Goal: Task Accomplishment & Management: Manage account settings

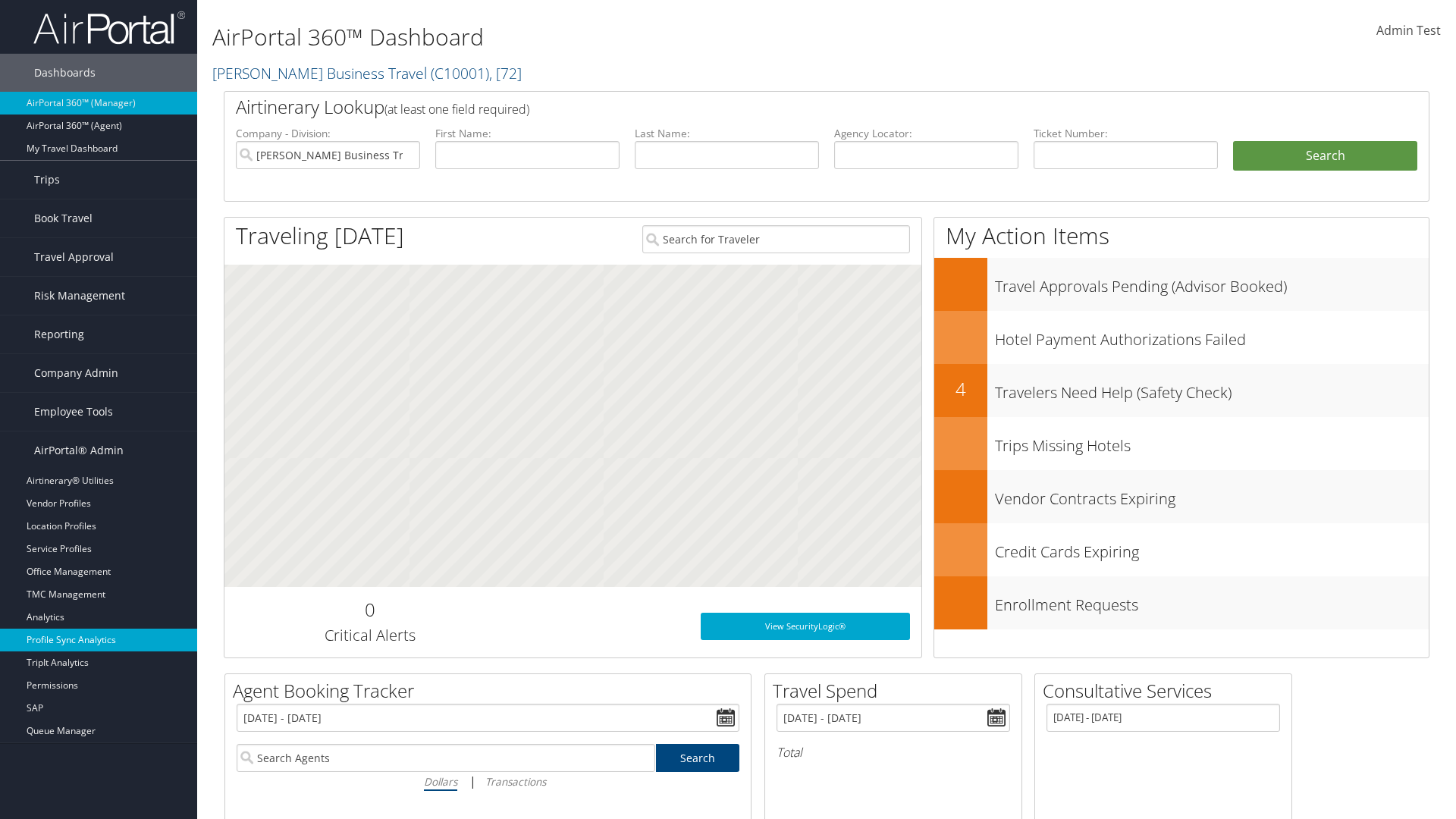
click at [98, 640] on link "Profile Sync Analytics" at bounding box center [98, 641] width 197 height 23
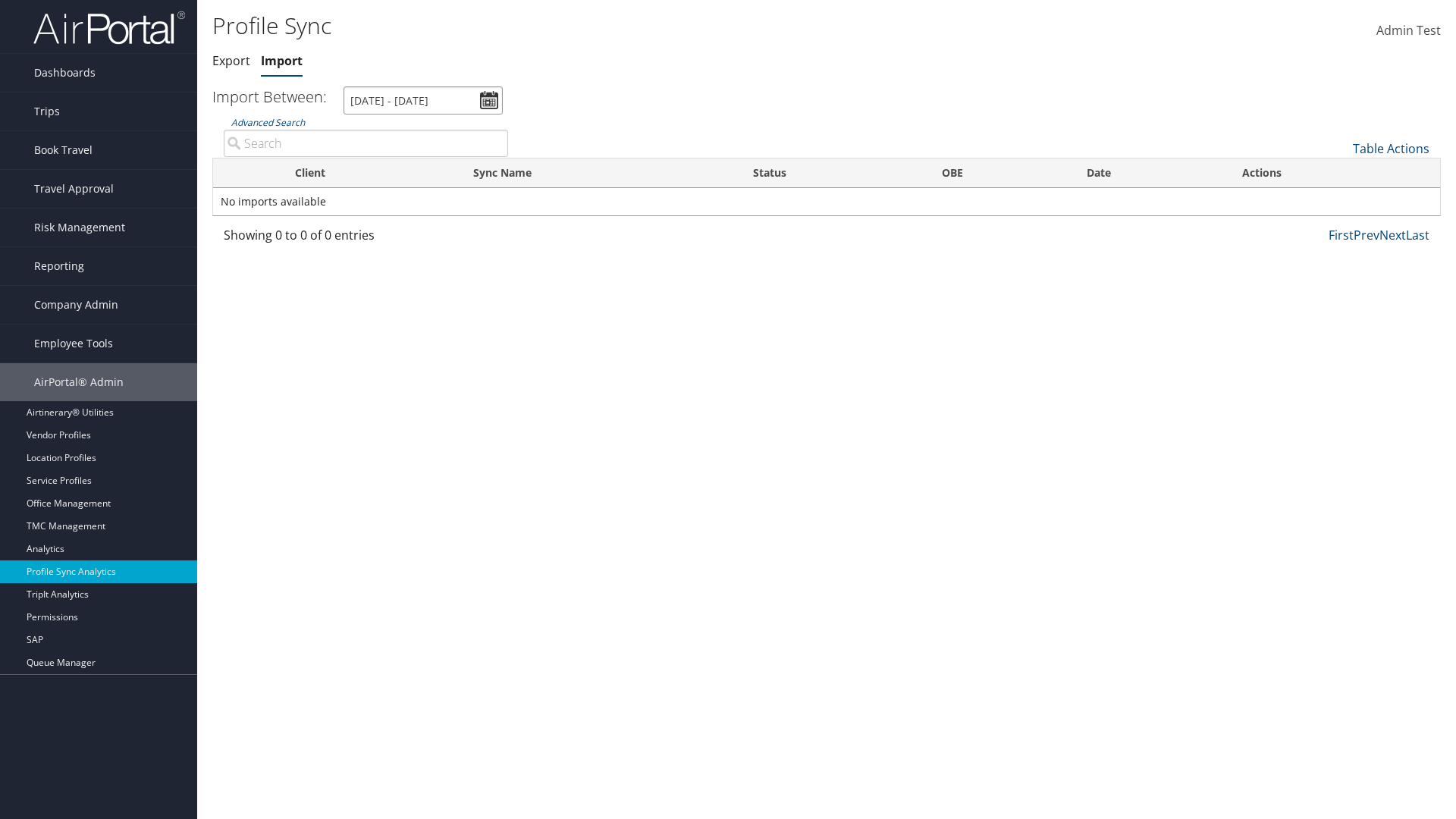
click at [424, 100] on input "8/2/2025 - 9/3/2025" at bounding box center [423, 100] width 159 height 28
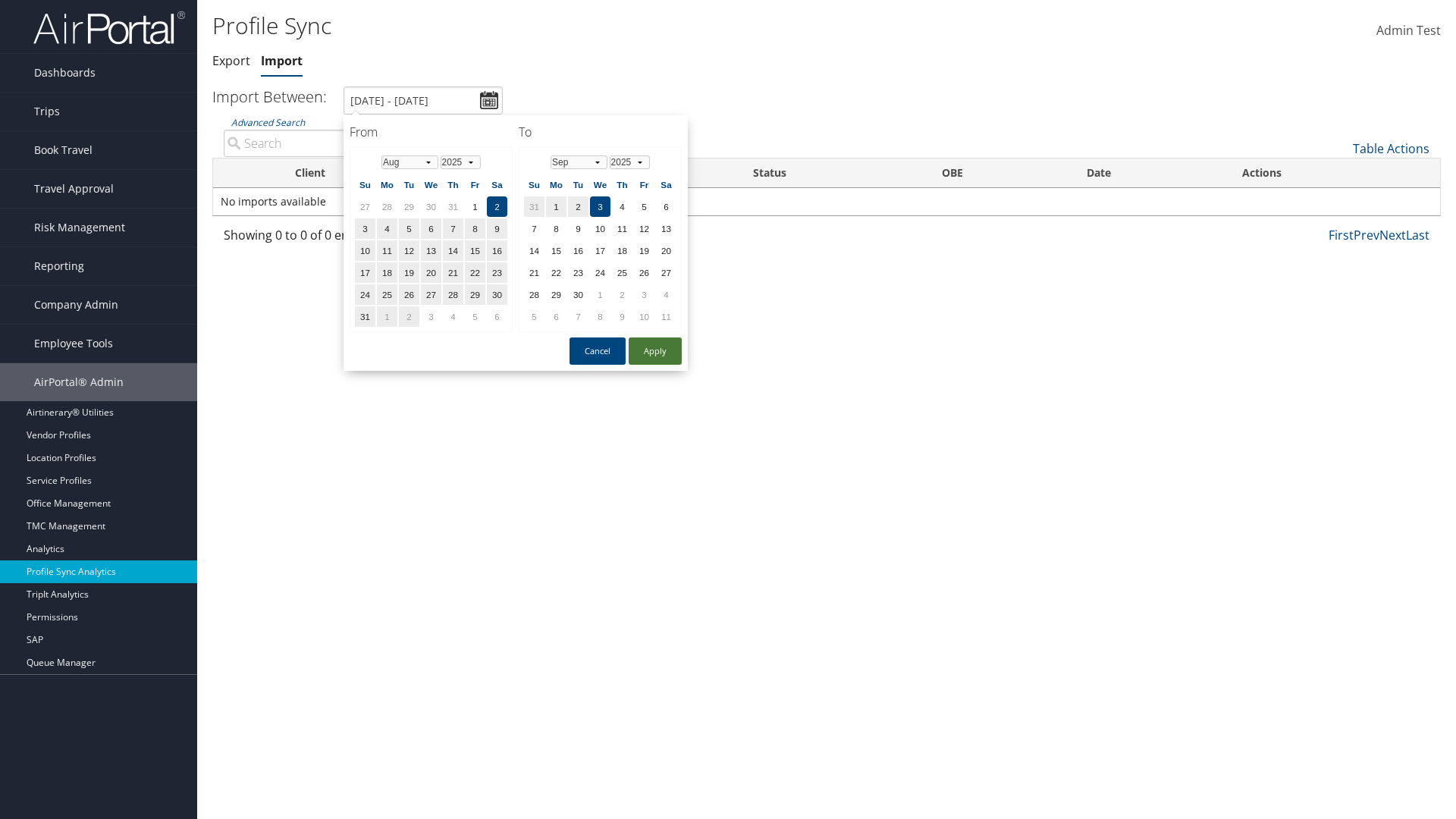
click at [656, 351] on button "Apply" at bounding box center [656, 351] width 53 height 27
type input "1/1/2024 - 7/31/2024"
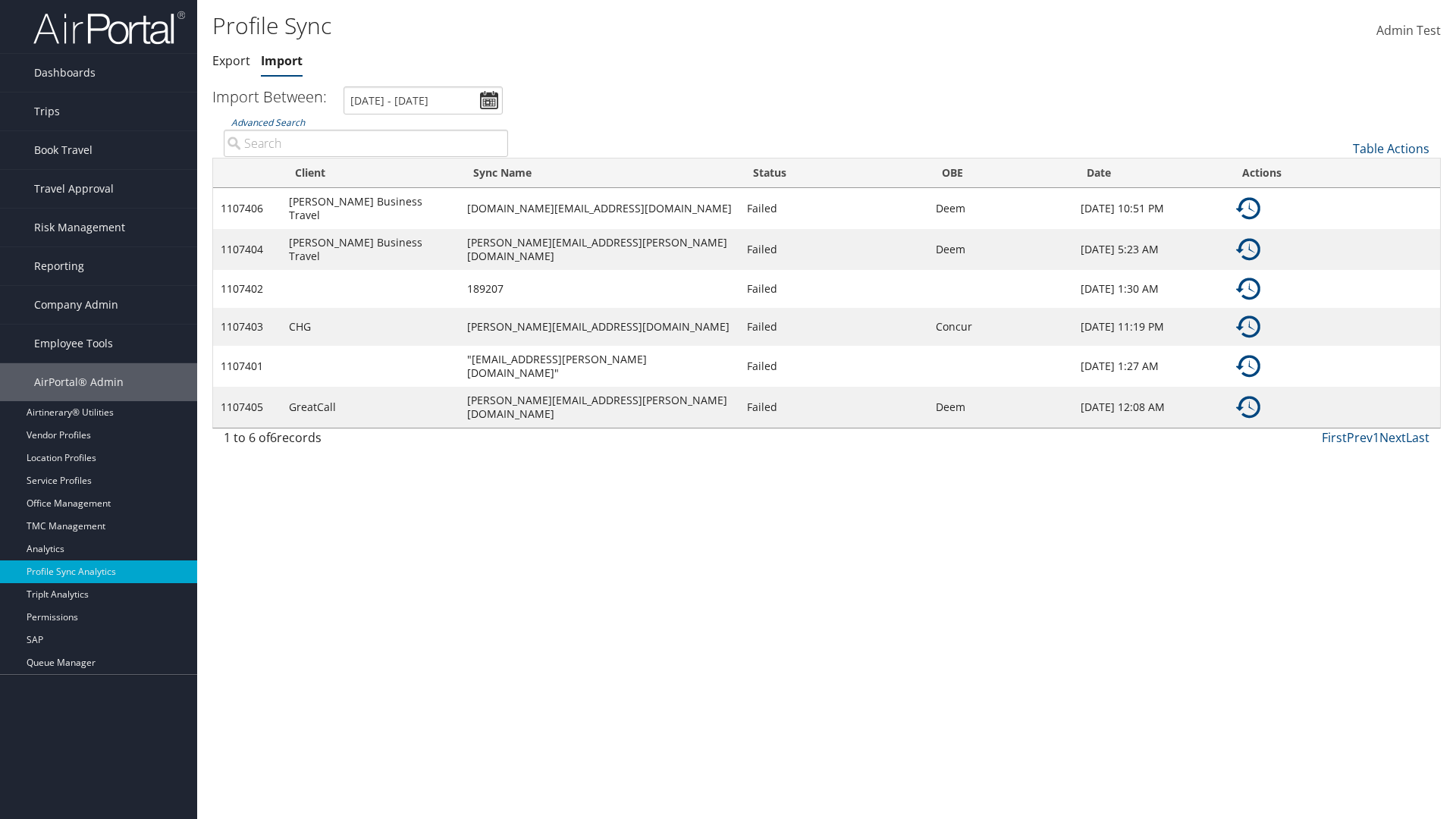
click at [1249, 207] on img at bounding box center [1249, 209] width 25 height 25
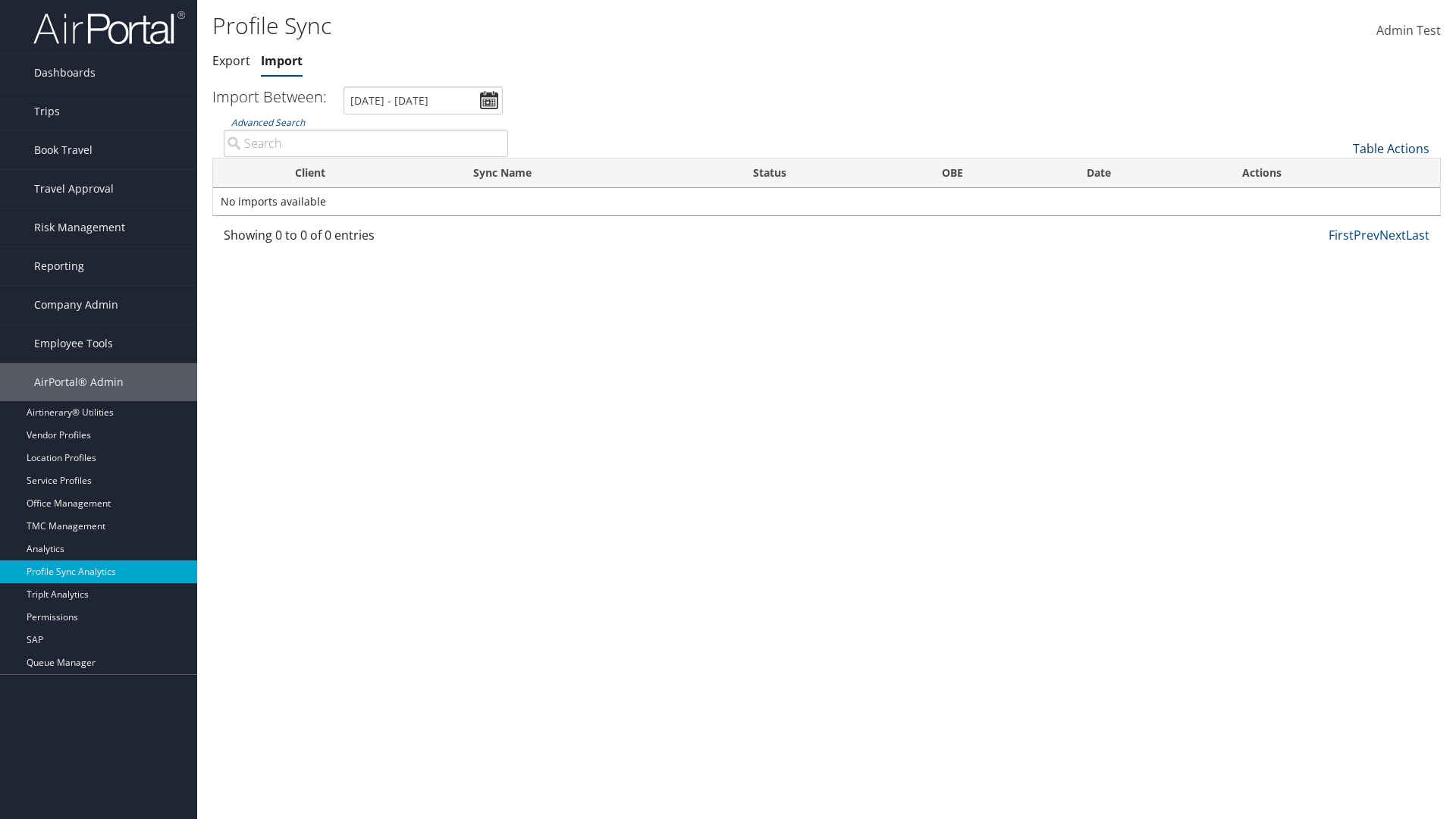
click at [1391, 148] on link "Table Actions" at bounding box center [1391, 149] width 76 height 17
click at [1340, 171] on link "Sync Profile" at bounding box center [1340, 171] width 199 height 25
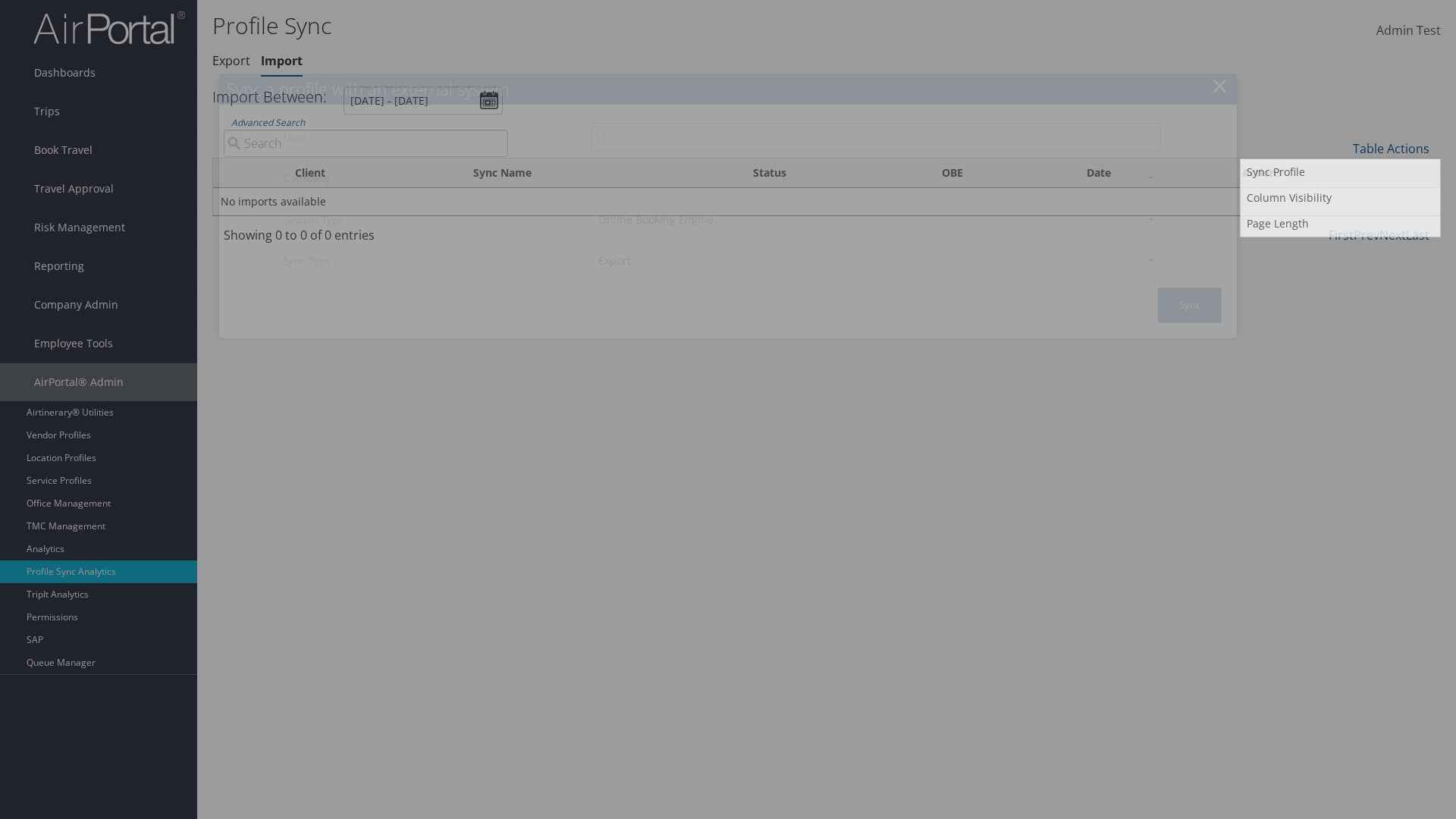
click at [876, 136] on input "User" at bounding box center [876, 137] width 569 height 28
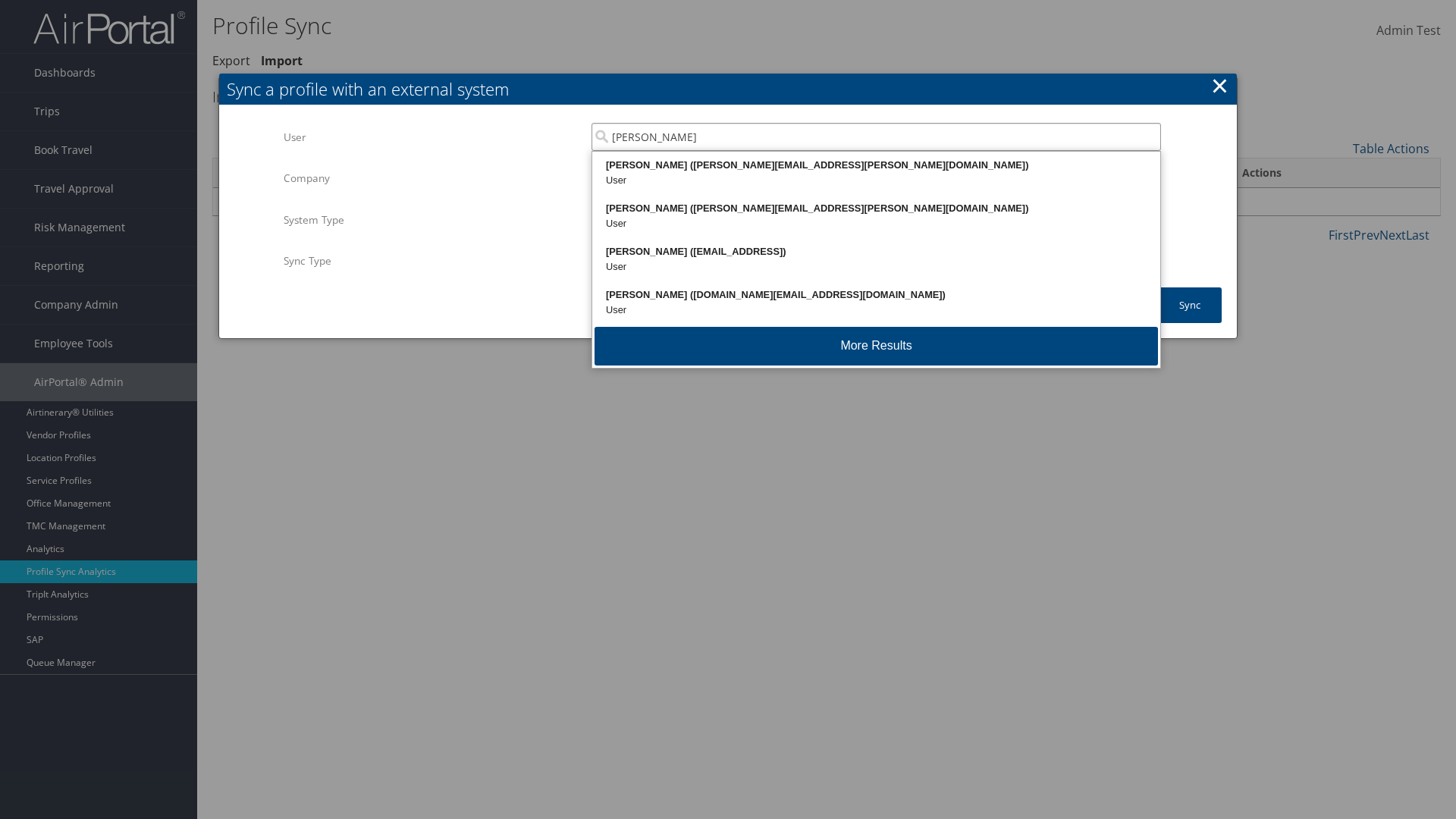
click at [876, 165] on div "Kyle Casazza (kyle.casazza@cbtravel.com)" at bounding box center [876, 165] width 563 height 15
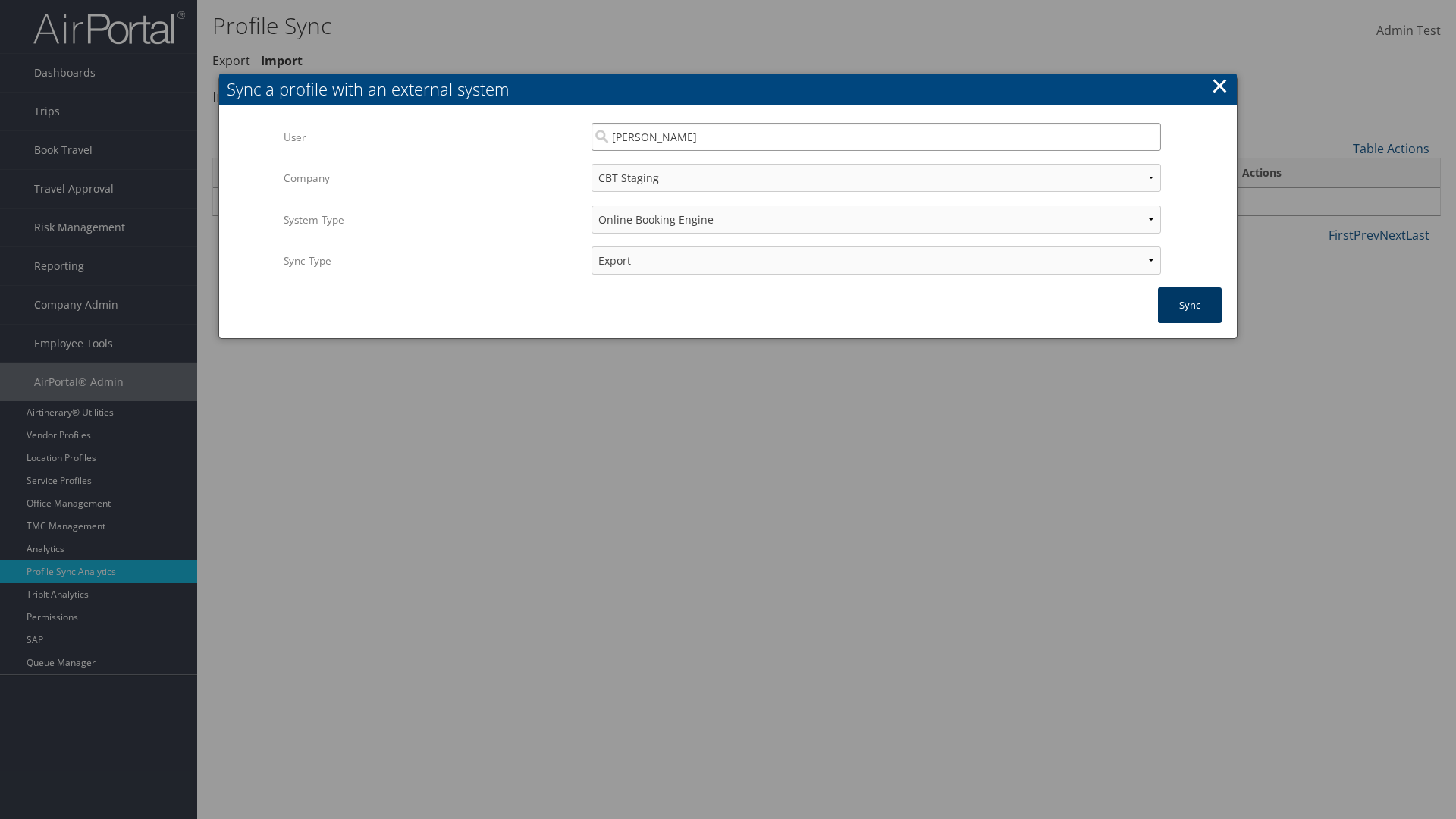
type input "Kyle Casazza"
click at [1190, 305] on button "Sync" at bounding box center [1190, 305] width 64 height 36
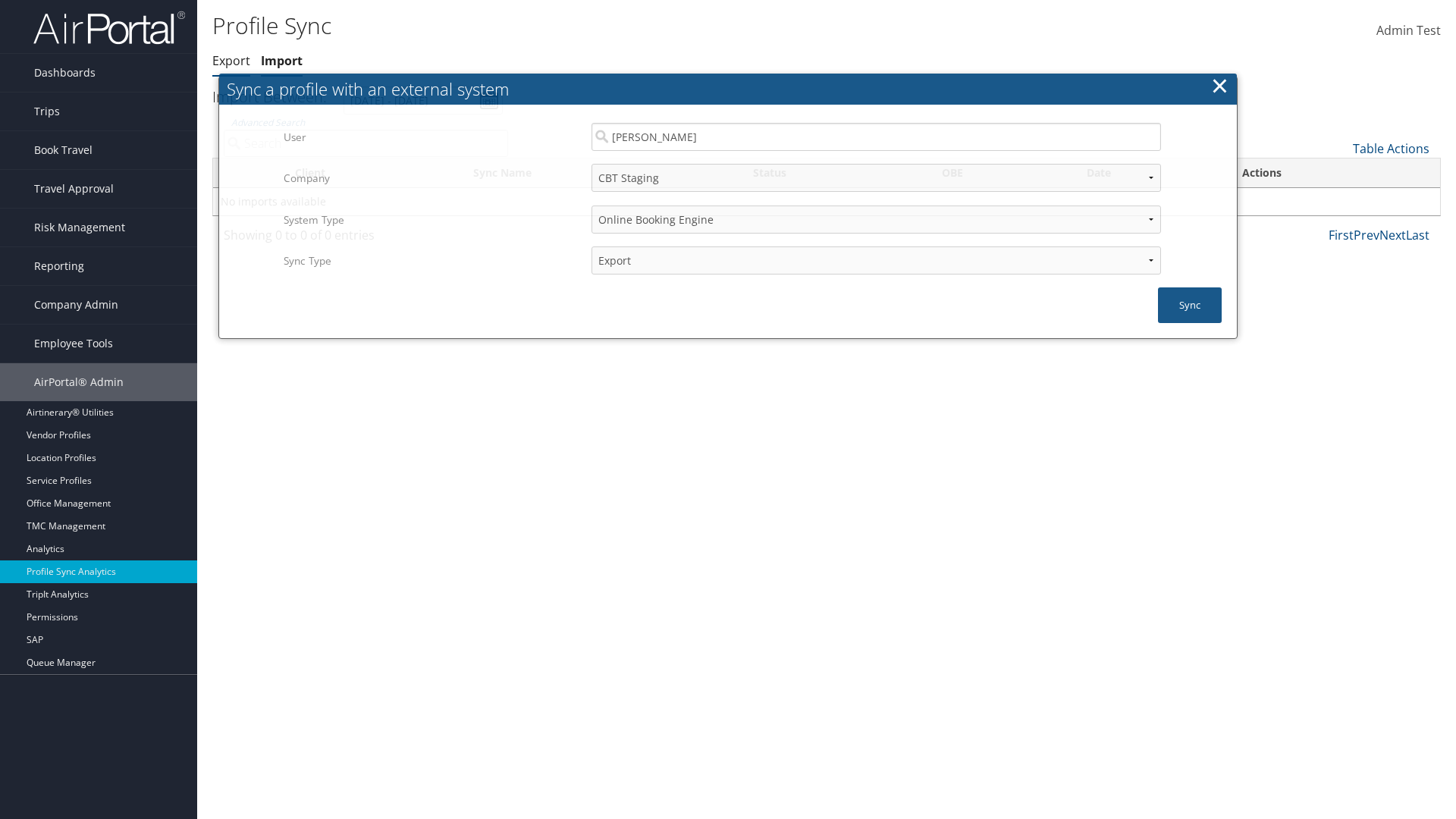
click at [231, 61] on link "Export" at bounding box center [231, 61] width 38 height 17
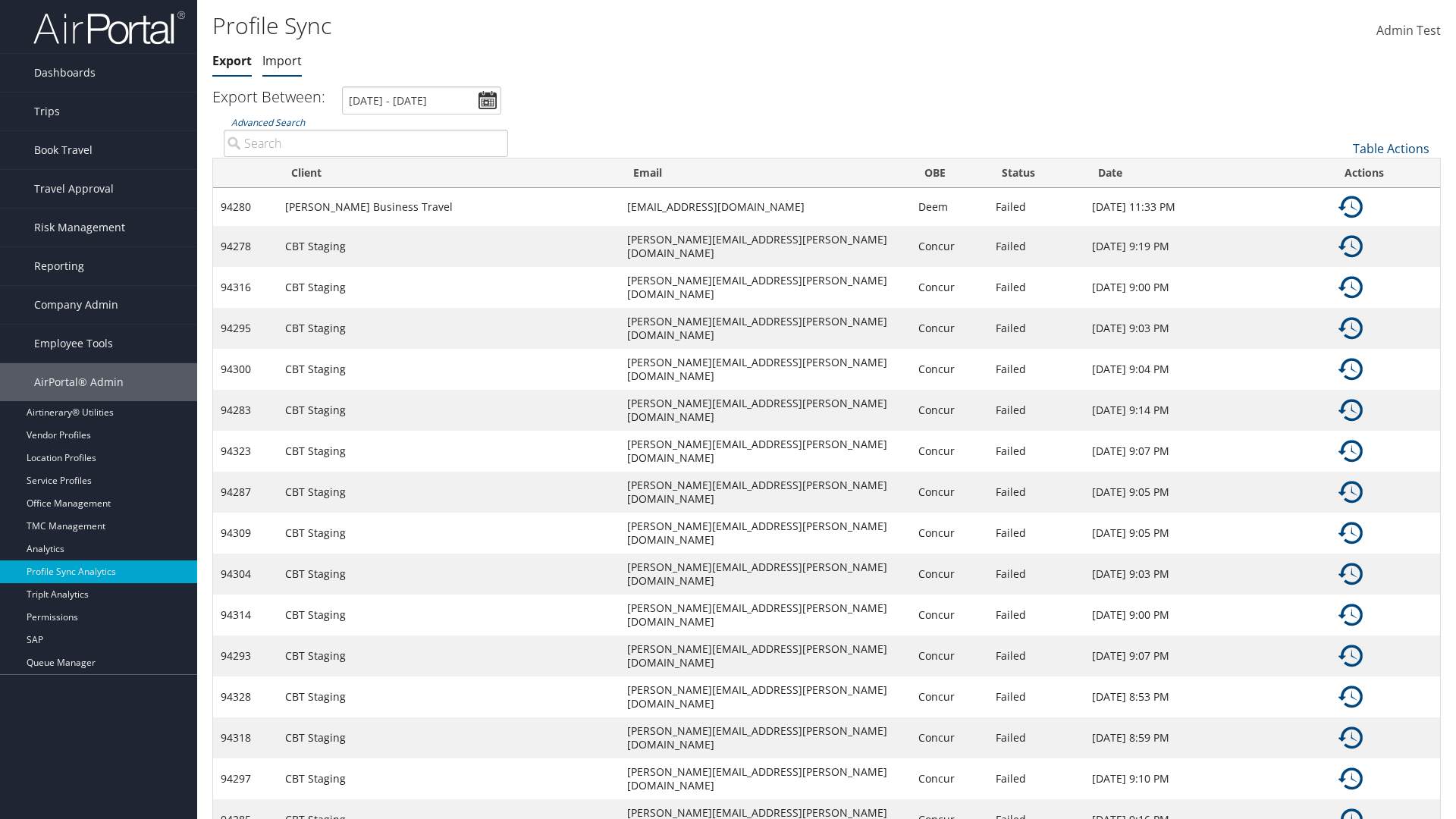
click at [282, 61] on link "Import" at bounding box center [282, 61] width 40 height 17
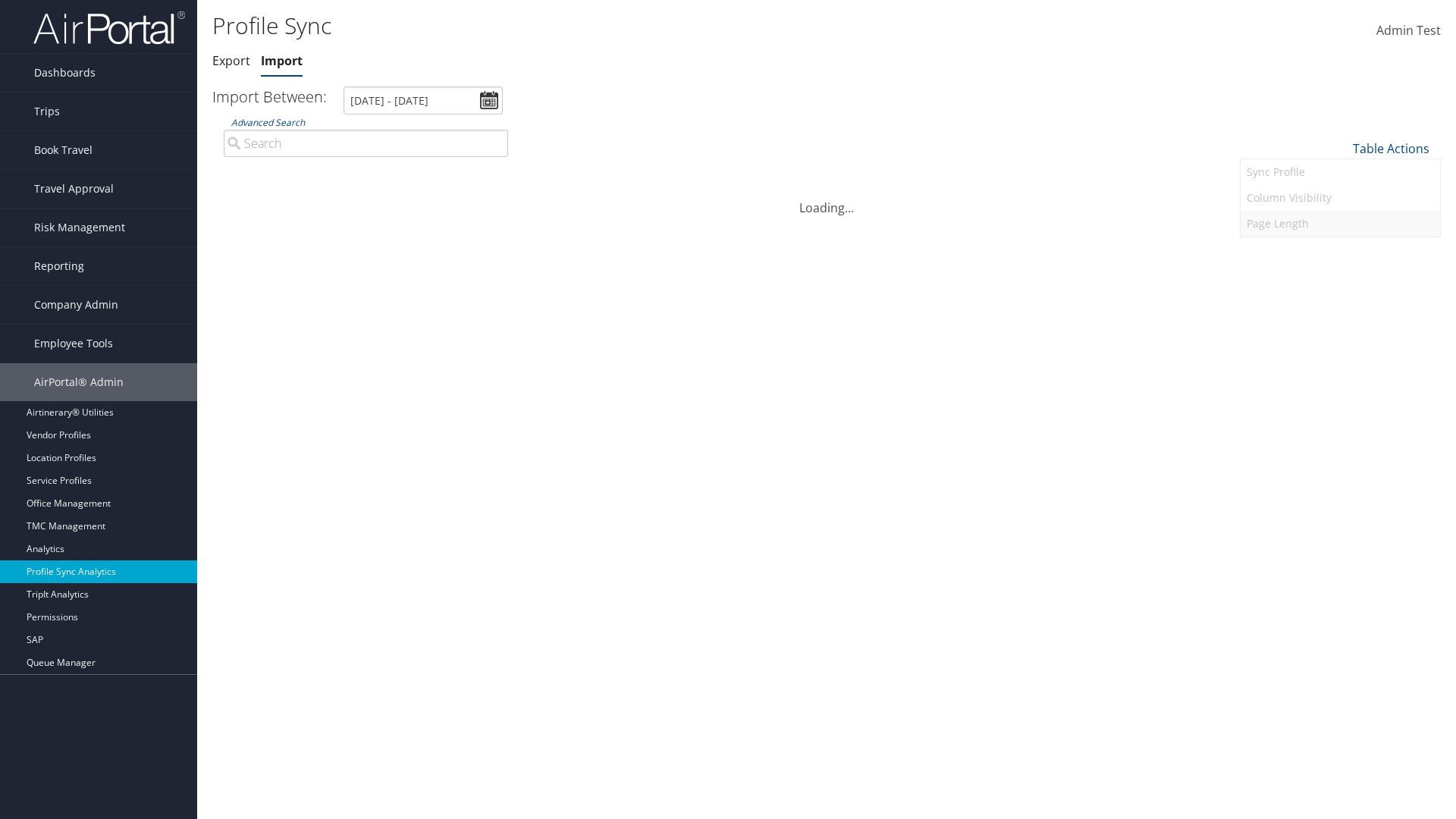
click at [1340, 223] on link "Page Length" at bounding box center [1340, 223] width 199 height 25
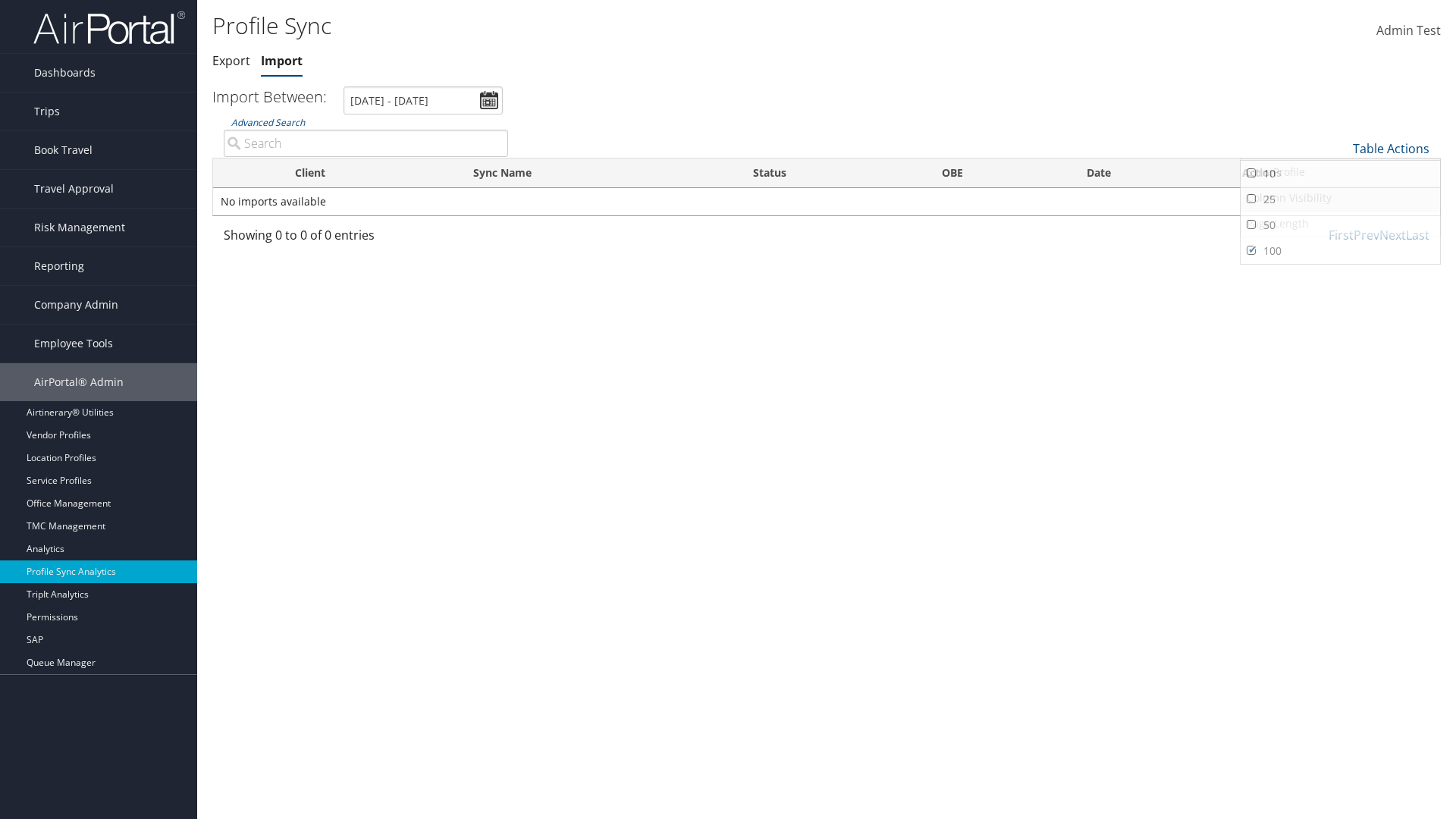
click at [1340, 199] on link "25" at bounding box center [1340, 199] width 199 height 25
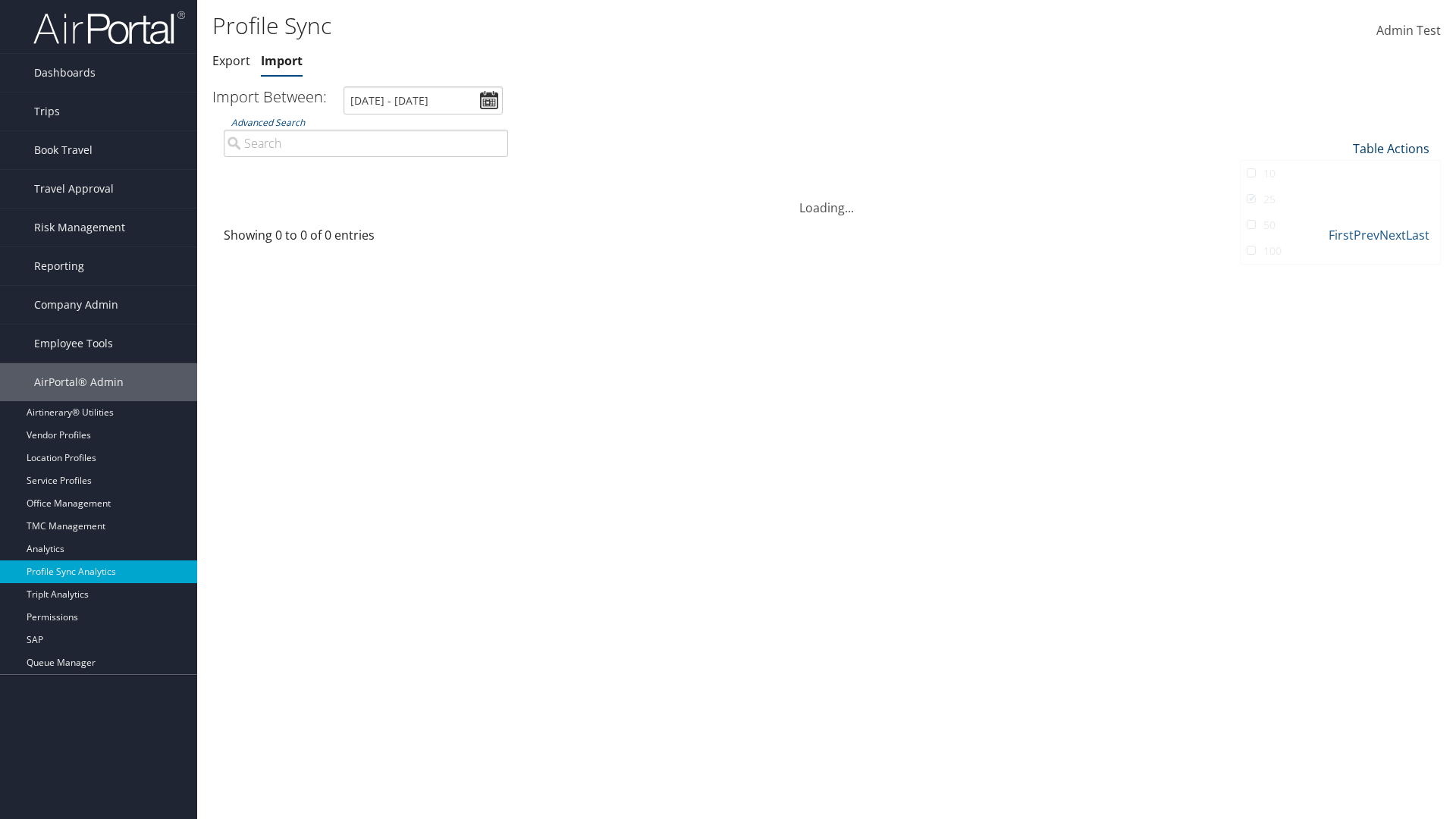
click at [1391, 148] on link "Table Actions" at bounding box center [1391, 149] width 76 height 17
click at [1340, 224] on link "50" at bounding box center [1340, 225] width 199 height 25
click at [1391, 148] on link "Table Actions" at bounding box center [1391, 149] width 76 height 17
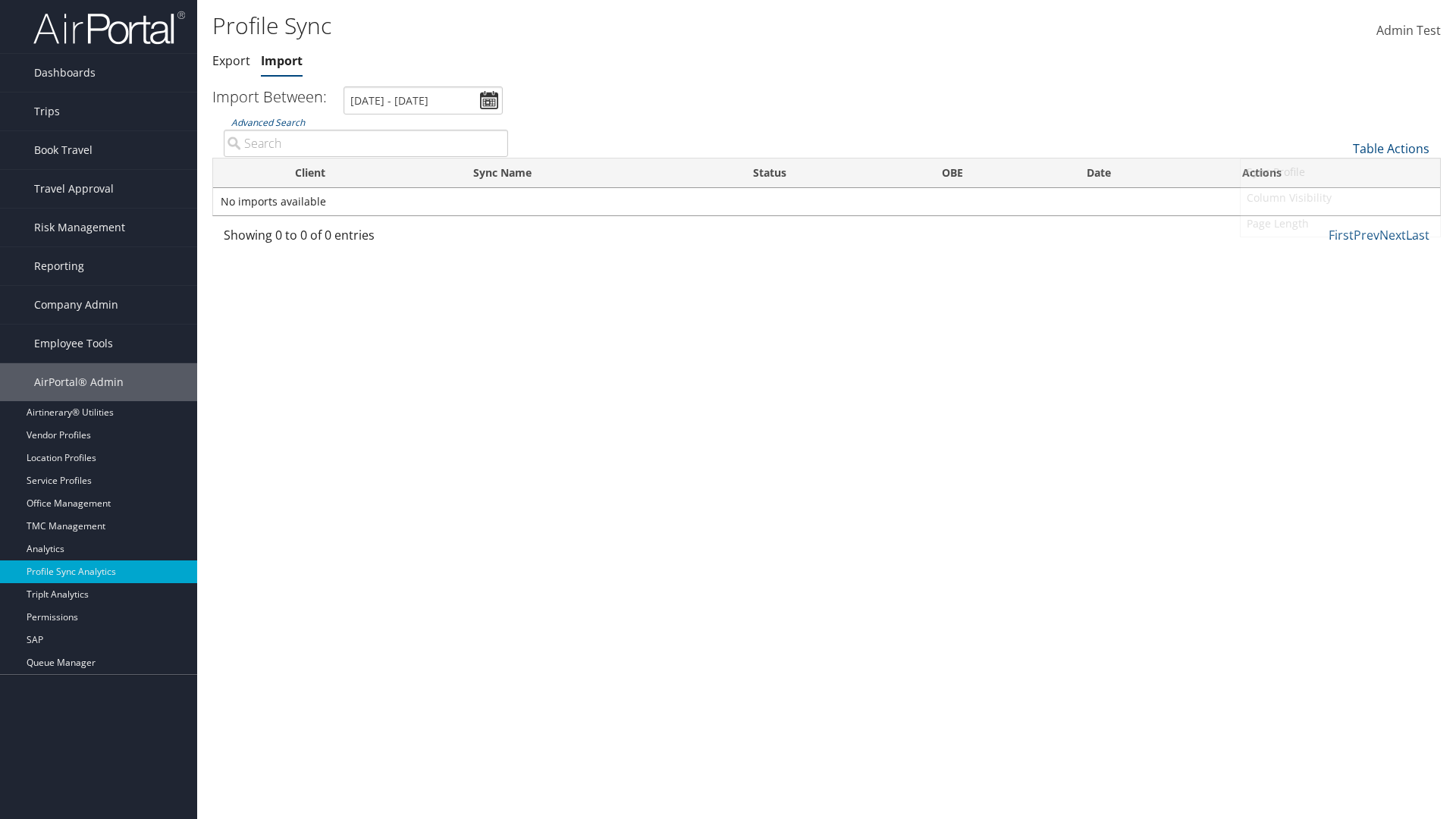
click at [1340, 250] on link "100" at bounding box center [1340, 250] width 199 height 25
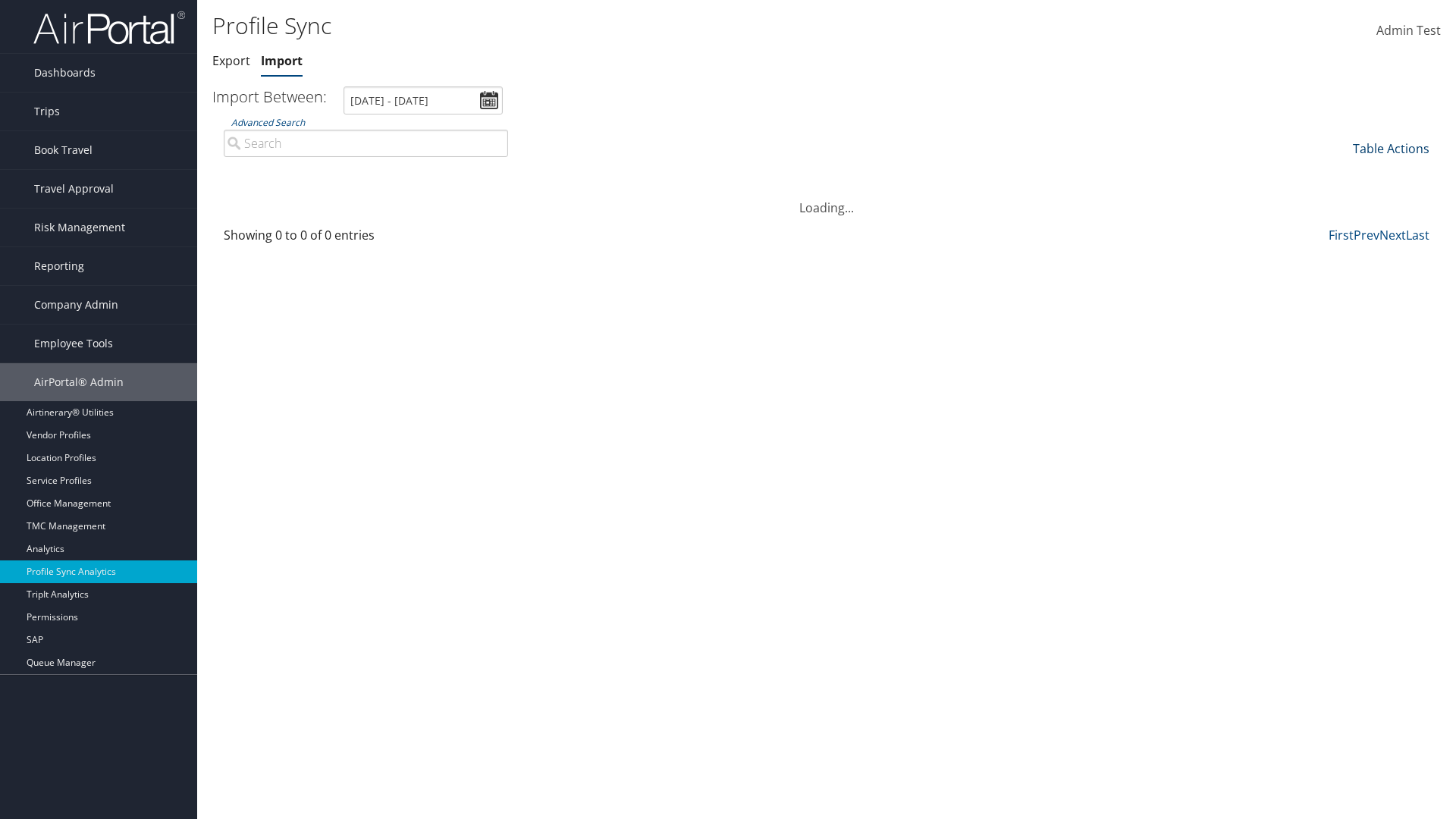
click at [1391, 148] on link "Table Actions" at bounding box center [1391, 149] width 76 height 17
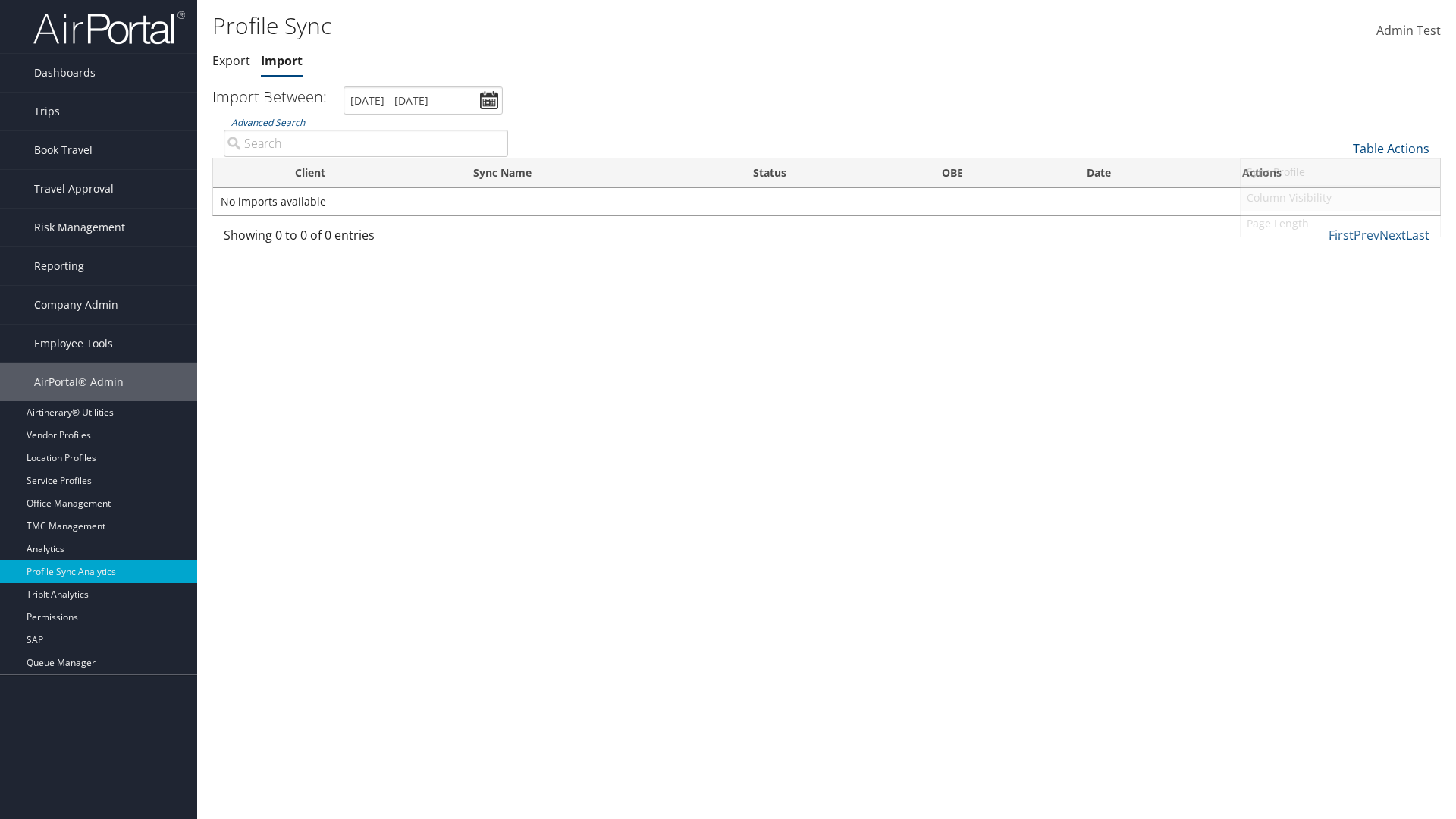
click at [1340, 197] on link "Column Visibility" at bounding box center [1340, 198] width 199 height 25
click at [1340, 199] on link "Client" at bounding box center [1340, 199] width 199 height 25
click at [1340, 224] on link "Sync Name" at bounding box center [1340, 225] width 199 height 25
click at [1340, 250] on link "Status" at bounding box center [1340, 250] width 199 height 25
click at [1340, 276] on link "OBE" at bounding box center [1340, 276] width 199 height 25
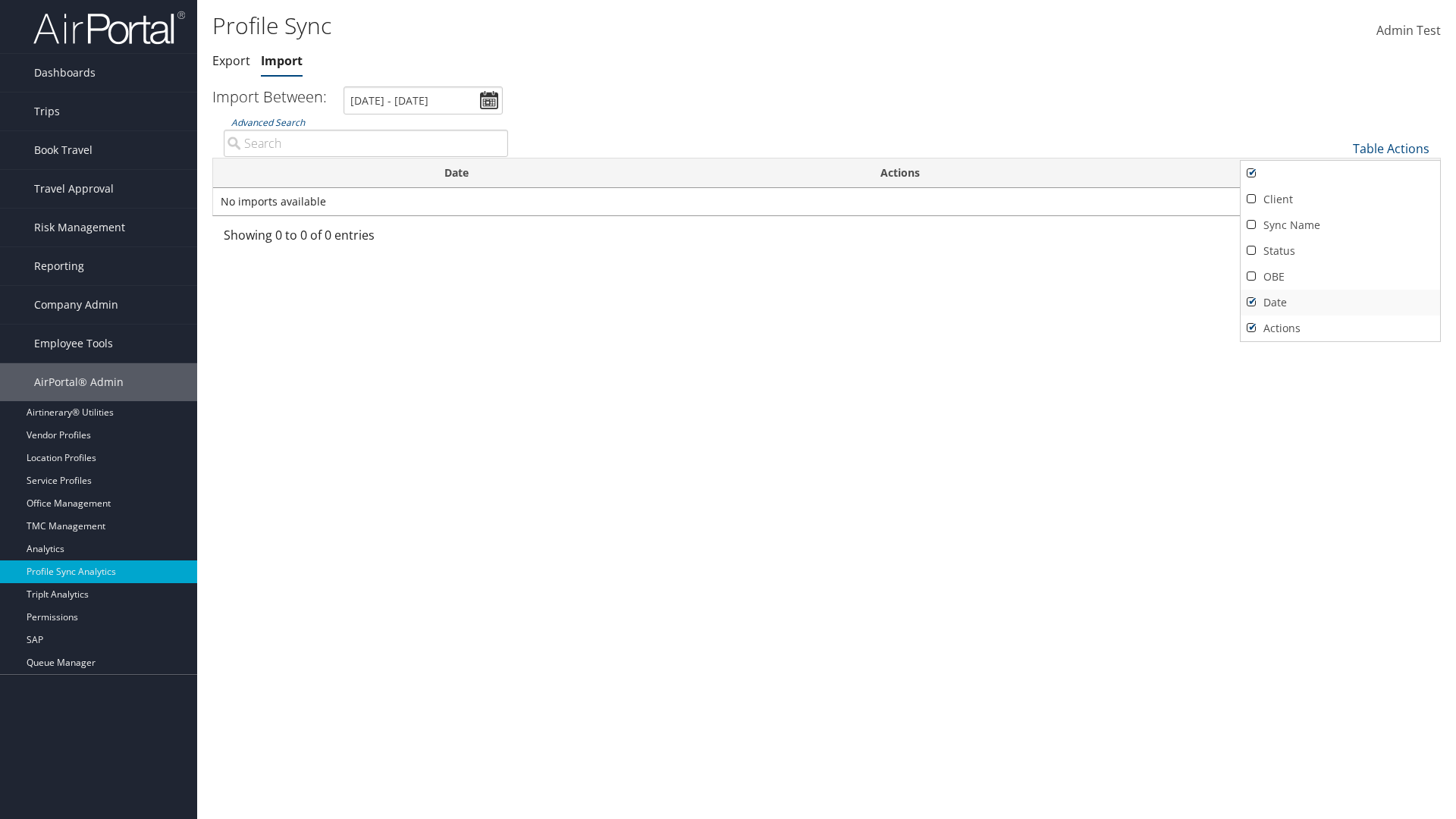
click at [1340, 302] on link "Date" at bounding box center [1340, 302] width 199 height 25
click at [1340, 328] on link "Actions" at bounding box center [1340, 328] width 199 height 25
click at [1340, 199] on link "Client" at bounding box center [1340, 199] width 199 height 25
click at [1340, 224] on link "Sync Name" at bounding box center [1340, 225] width 199 height 25
click at [1340, 250] on link "Status" at bounding box center [1340, 250] width 199 height 25
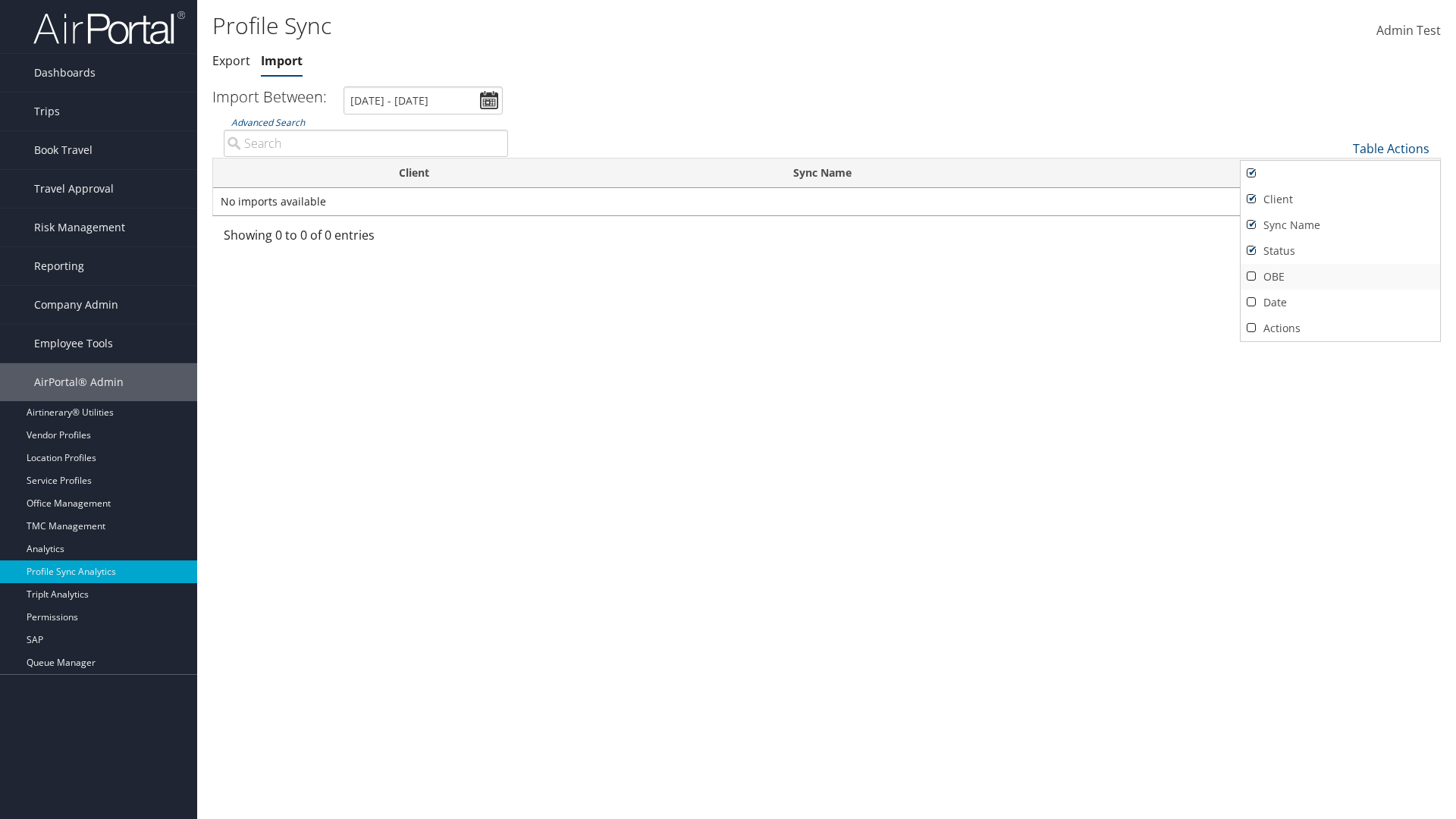
click at [1340, 276] on link "OBE" at bounding box center [1340, 276] width 199 height 25
